Goal: Transaction & Acquisition: Purchase product/service

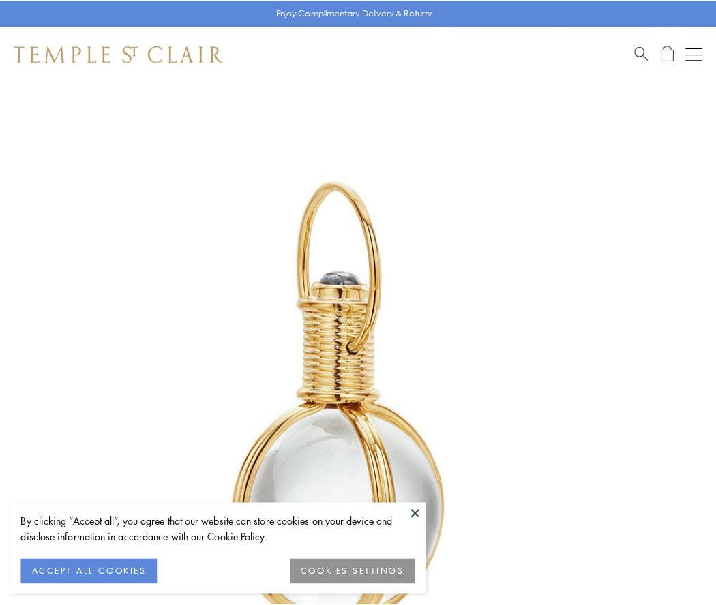
scroll to position [356, 0]
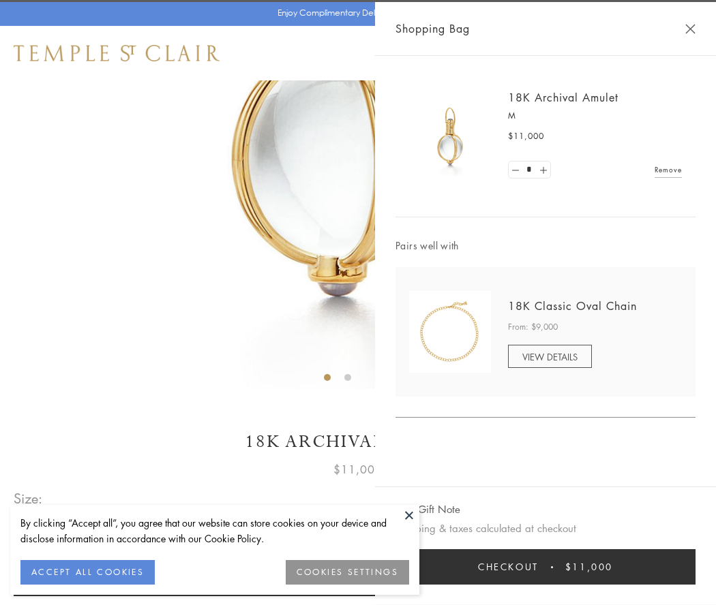
click at [545, 567] on button "Checkout $11,000" at bounding box center [545, 567] width 300 height 35
